Goal: Transaction & Acquisition: Download file/media

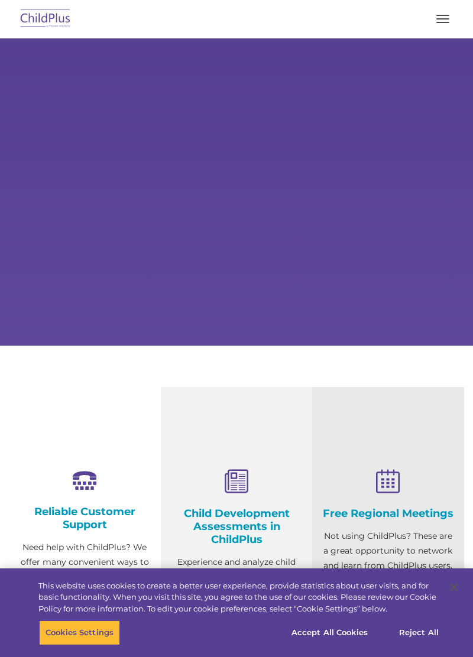
select select "MEDIUM"
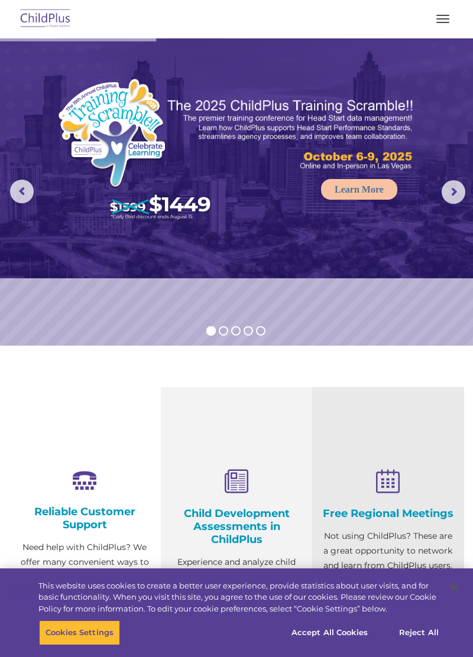
click at [440, 22] on span "button" at bounding box center [442, 22] width 13 height 1
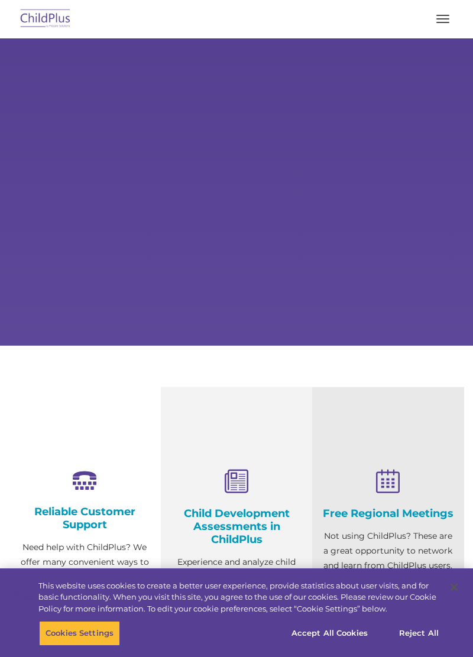
select select "MEDIUM"
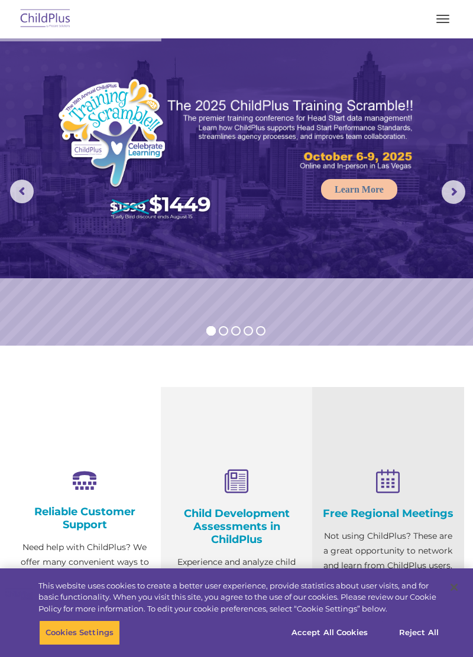
click at [442, 22] on span "button" at bounding box center [442, 22] width 13 height 1
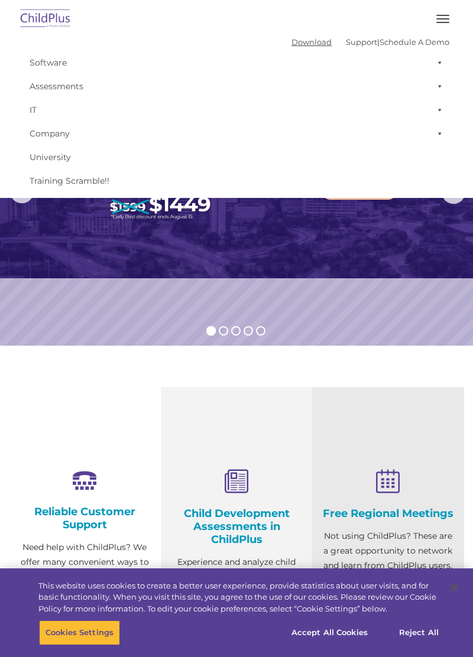
click at [291, 45] on link "Download" at bounding box center [311, 41] width 40 height 9
